Goal: Information Seeking & Learning: Learn about a topic

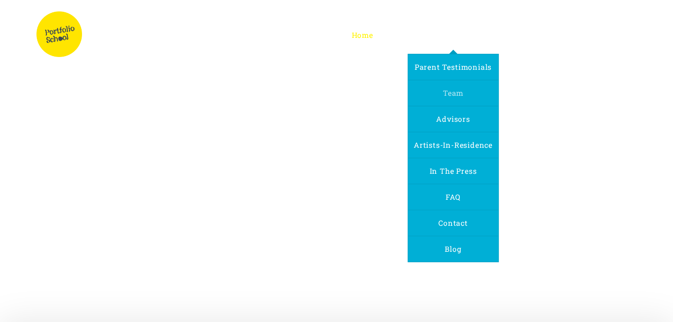
click at [455, 93] on span "Team" at bounding box center [453, 93] width 21 height 10
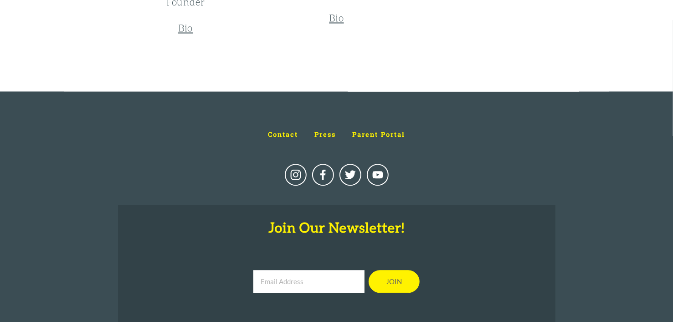
scroll to position [1504, 0]
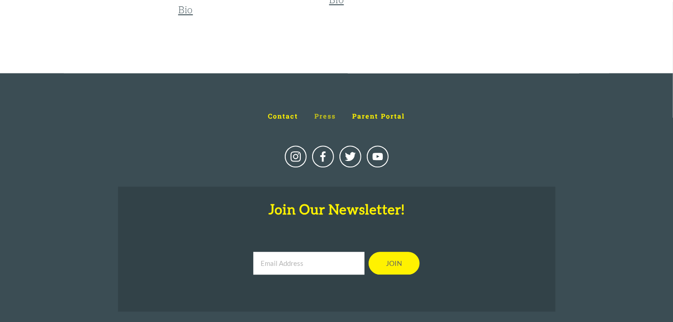
click at [319, 117] on span "Press" at bounding box center [324, 116] width 21 height 9
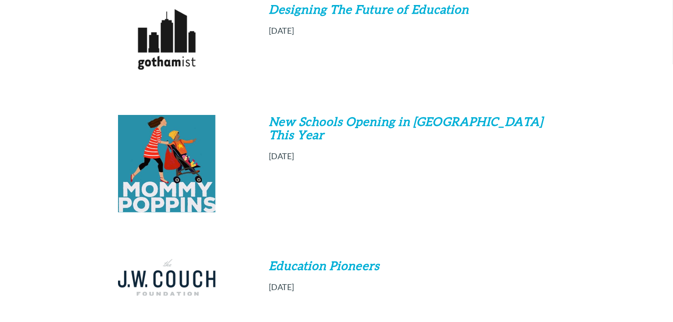
scroll to position [319, 0]
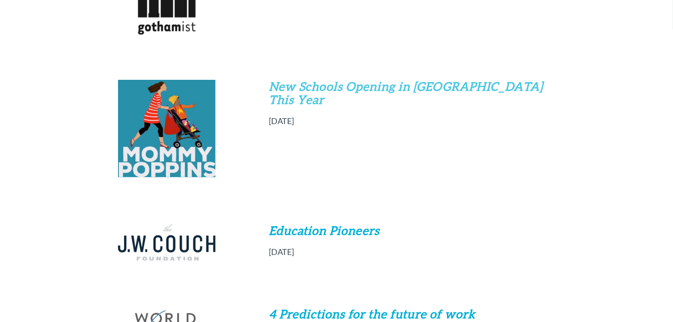
click at [354, 89] on em "New Schools Opening in [GEOGRAPHIC_DATA] This Year" at bounding box center [408, 93] width 278 height 28
